Goal: Find contact information: Find contact information

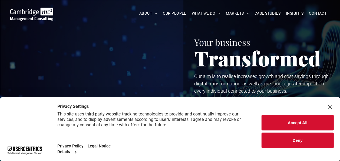
drag, startPoint x: 0, startPoint y: 0, endPoint x: 145, endPoint y: 31, distance: 148.6
click at [298, 121] on button "Accept All" at bounding box center [297, 122] width 72 height 15
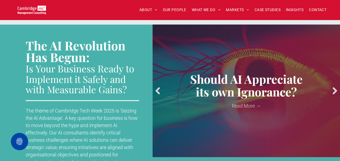
scroll to position [636, 0]
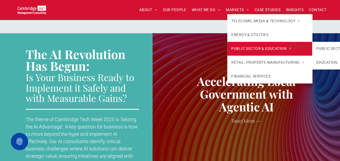
click at [246, 49] on span "PUBLIC SECTOR & EDUCATION" at bounding box center [260, 49] width 59 height 6
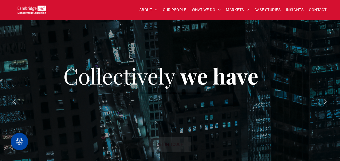
scroll to position [492, 0]
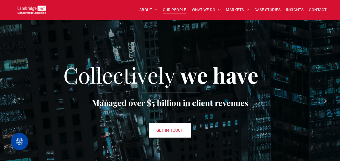
click at [175, 9] on span "OUR PEOPLE" at bounding box center [175, 10] width 24 height 8
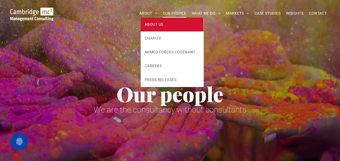
click at [153, 23] on span "ABOUT US" at bounding box center [154, 25] width 18 height 6
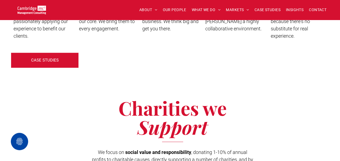
scroll to position [856, 0]
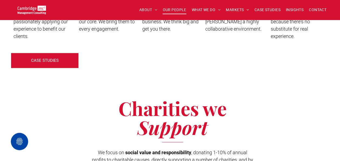
click at [176, 6] on span "OUR PEOPLE" at bounding box center [175, 10] width 24 height 8
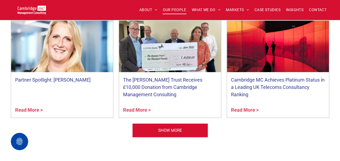
scroll to position [2195, 0]
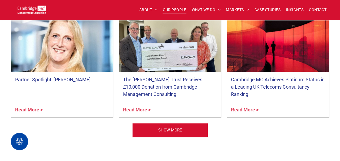
click at [36, 76] on link "Partner Spotlight: [PERSON_NAME]" at bounding box center [62, 79] width 94 height 7
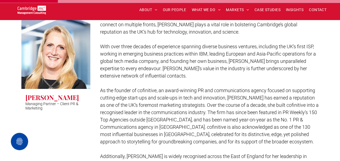
scroll to position [172, 0]
